Goal: Task Accomplishment & Management: Use online tool/utility

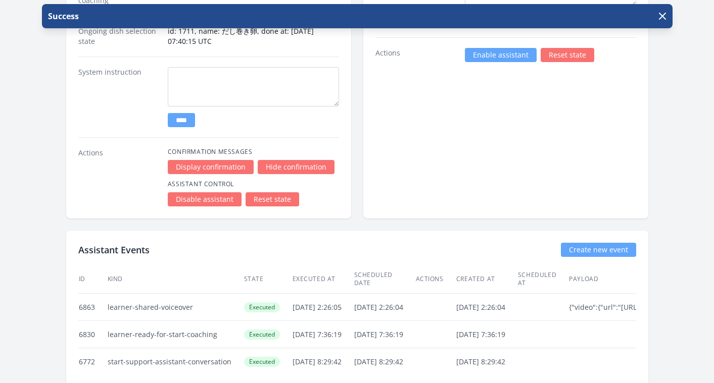
scroll to position [1761, 0]
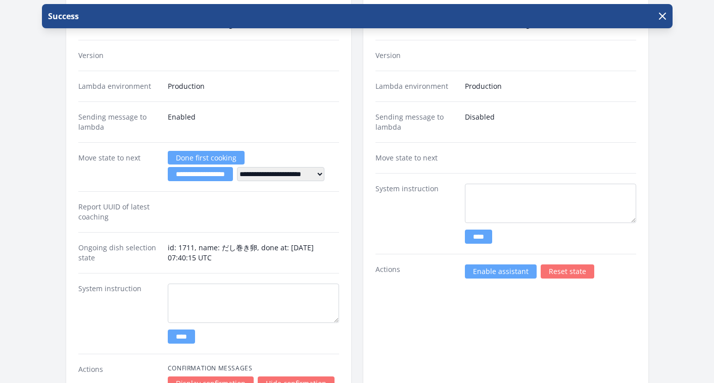
click at [488, 270] on link "Enable assistant" at bounding box center [501, 272] width 72 height 14
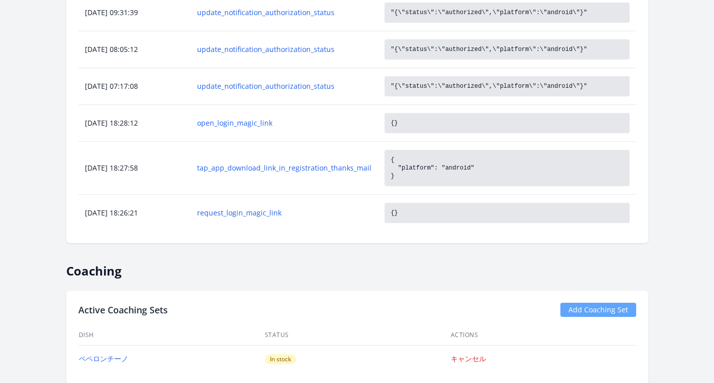
scroll to position [842, 0]
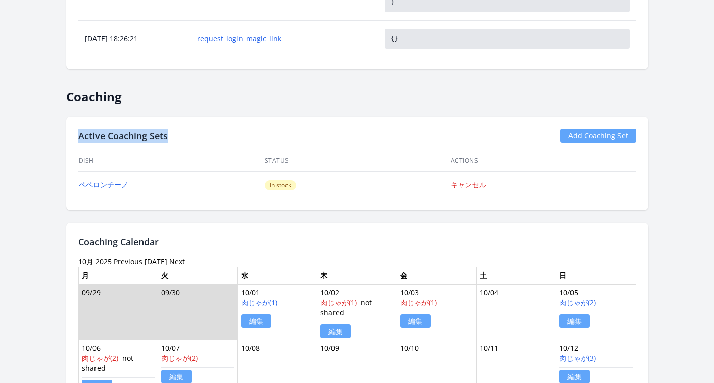
drag, startPoint x: 173, startPoint y: 134, endPoint x: 70, endPoint y: 134, distance: 103.6
click at [70, 134] on div "Active Coaching Sets Add Coaching Set Dish Status Actions ペペロンチーノ In stock キャンセル" at bounding box center [357, 164] width 582 height 94
copy h2 "Active Coaching Sets"
